Goal: Transaction & Acquisition: Purchase product/service

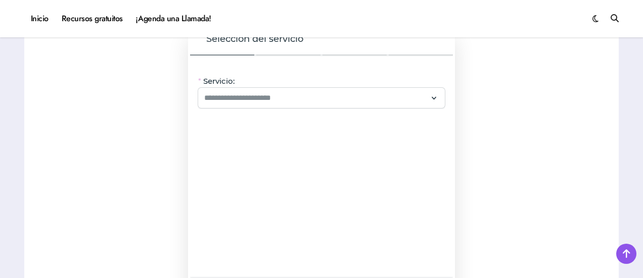
scroll to position [877, 0]
click at [367, 112] on div "Servicio: Oye, hay paquetes especiales con este servicio, ¡consúltalos! CV + Li…" at bounding box center [321, 169] width 263 height 224
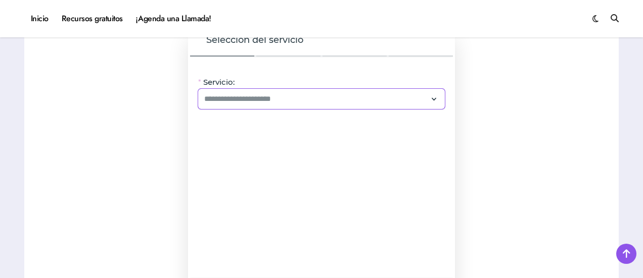
click at [404, 108] on div at bounding box center [321, 99] width 247 height 20
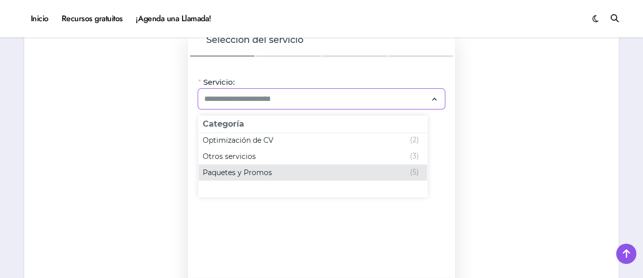
click at [261, 169] on span "Paquetes y Promos" at bounding box center [237, 173] width 69 height 10
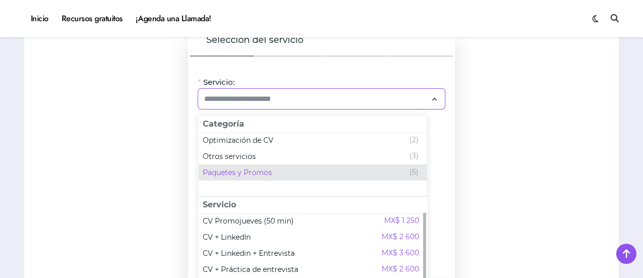
scroll to position [974, 0]
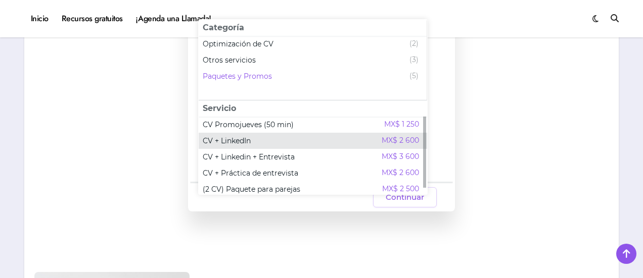
click at [225, 138] on span "CV + LinkedIn" at bounding box center [227, 141] width 48 height 10
type input "**********"
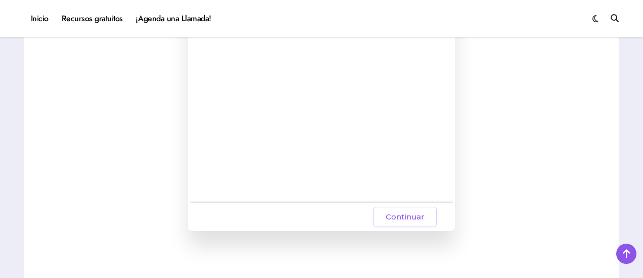
scroll to position [956, 0]
click at [406, 225] on button "Continuar" at bounding box center [405, 216] width 64 height 20
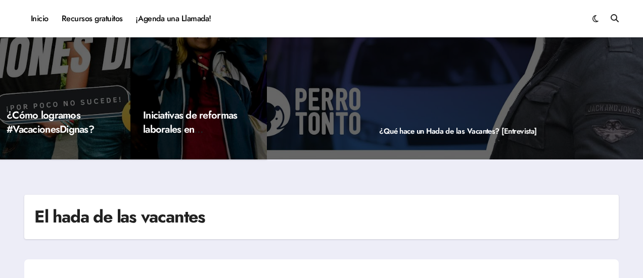
scroll to position [0, 0]
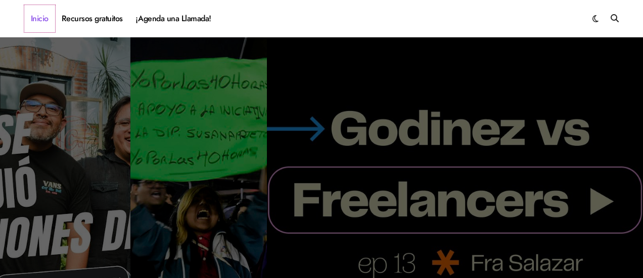
click at [34, 20] on link "Inicio" at bounding box center [39, 18] width 31 height 27
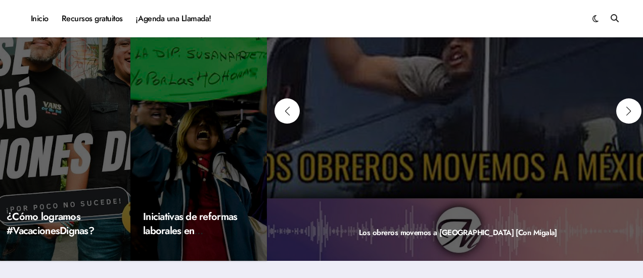
scroll to position [39, 0]
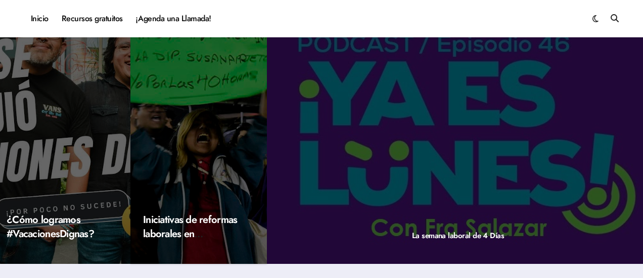
click at [81, 159] on div "¿Cómo logramos #VacacionesDignas?" at bounding box center [62, 112] width 136 height 303
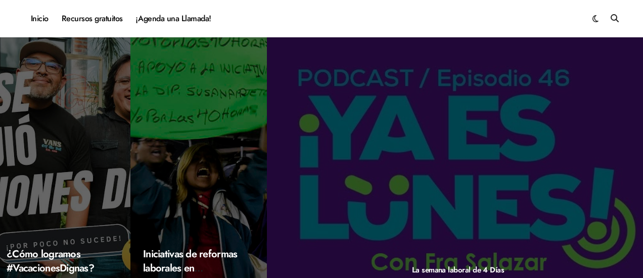
scroll to position [2, 0]
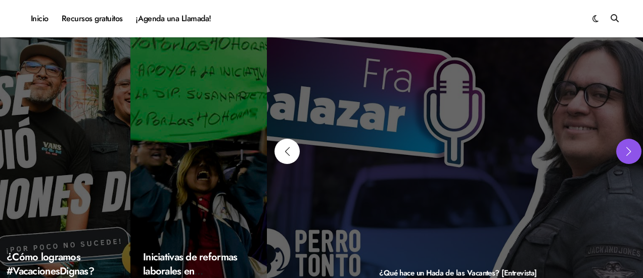
click at [626, 149] on div "Next slide" at bounding box center [628, 151] width 25 height 25
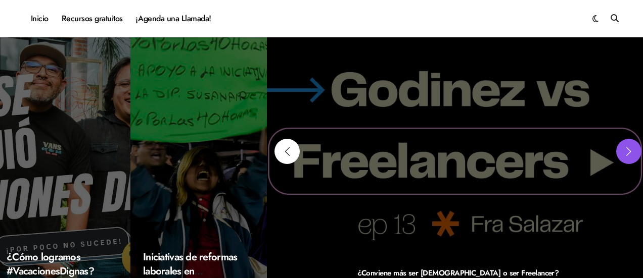
click at [626, 149] on div "Next slide" at bounding box center [628, 151] width 25 height 25
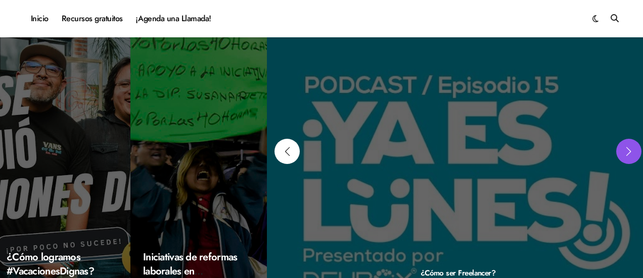
click at [626, 149] on div "Next slide" at bounding box center [628, 151] width 25 height 25
